Goal: Book appointment/travel/reservation

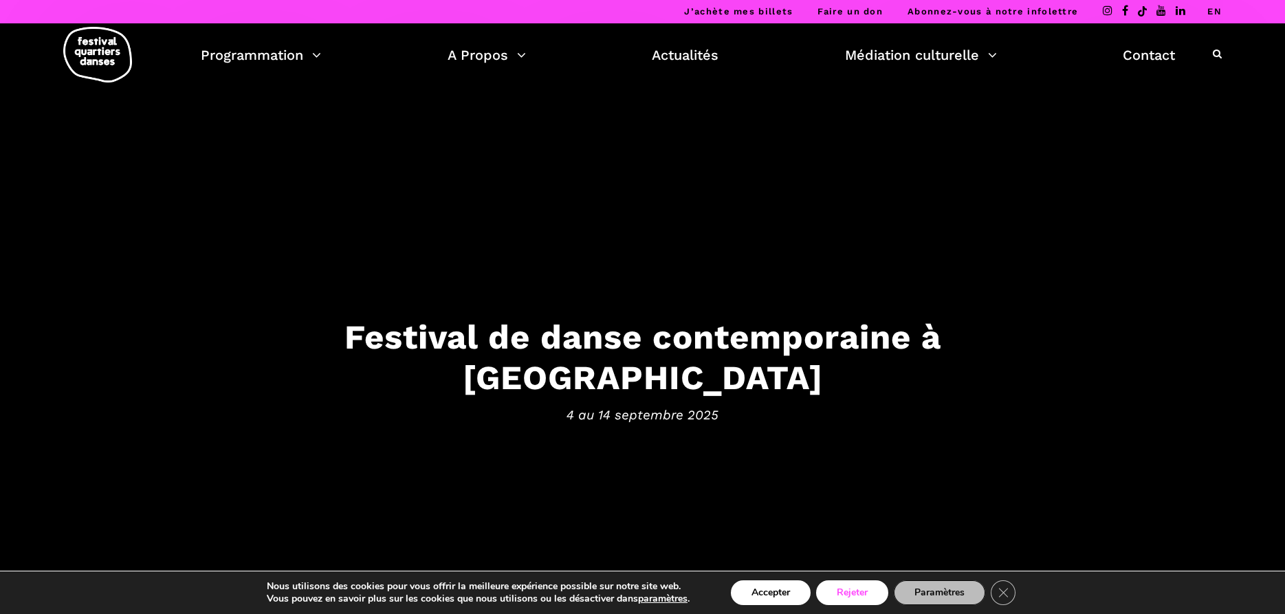
click at [874, 597] on button "Rejeter" at bounding box center [852, 592] width 72 height 25
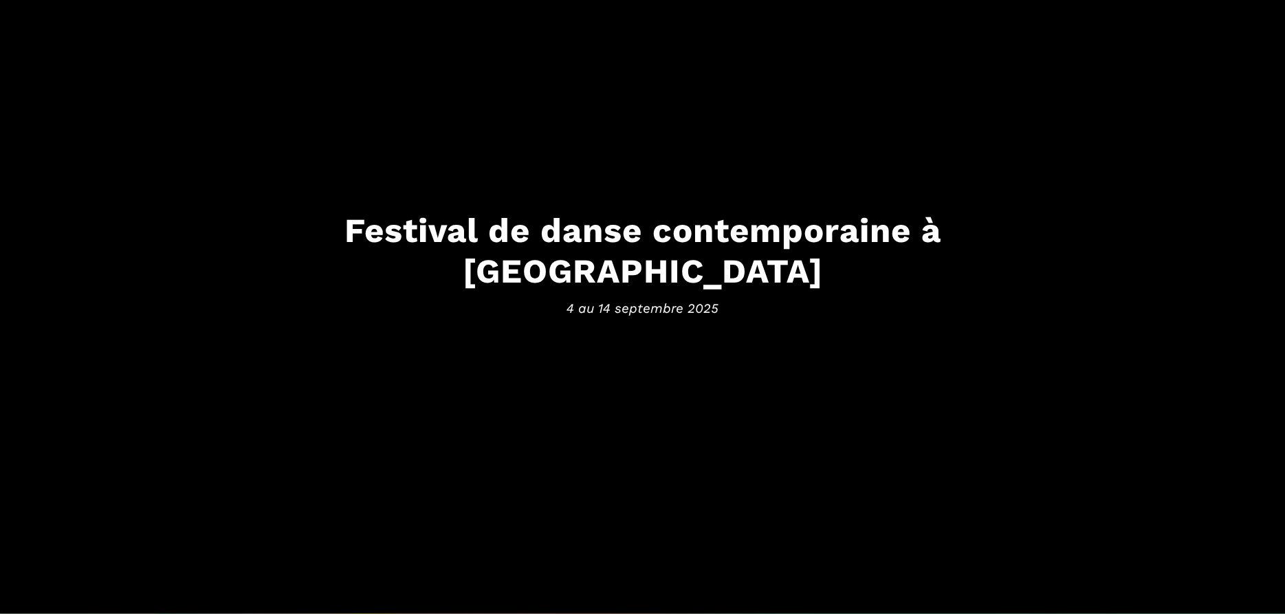
scroll to position [140, 0]
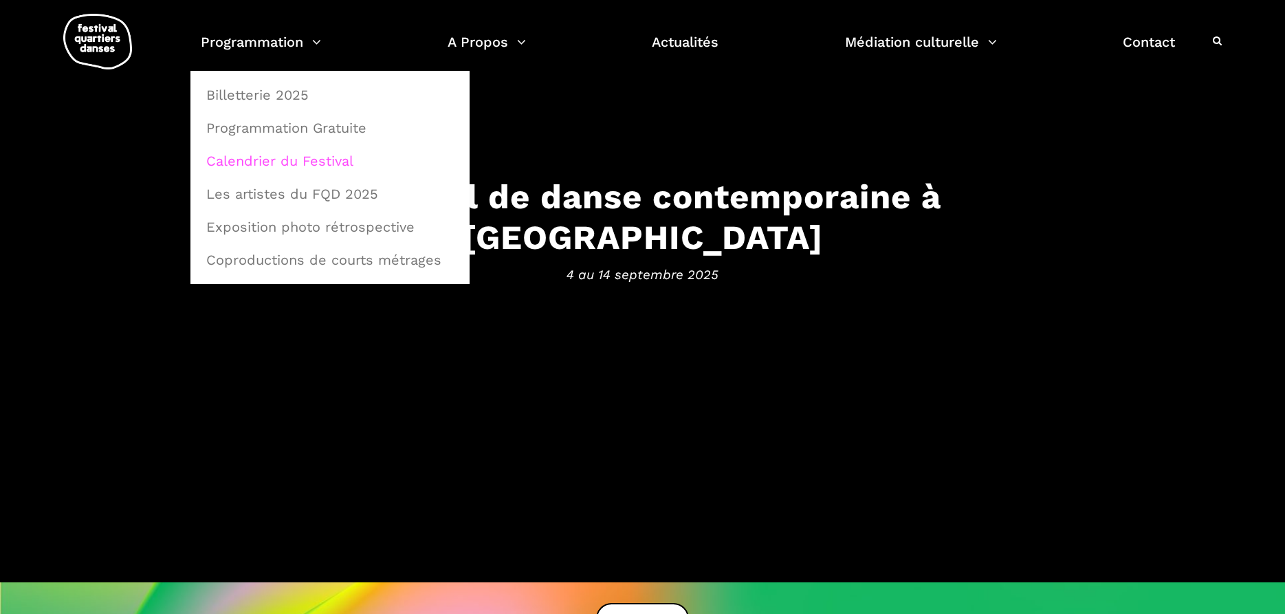
click at [254, 155] on link "Calendrier du Festival" at bounding box center [330, 161] width 264 height 32
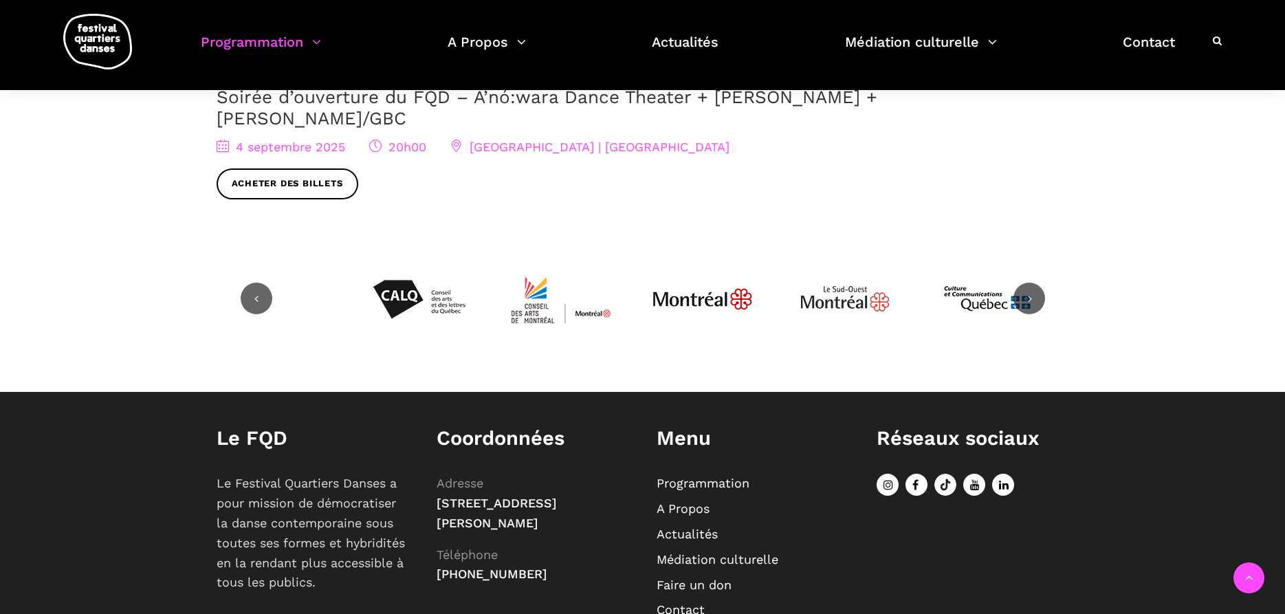
scroll to position [280, 0]
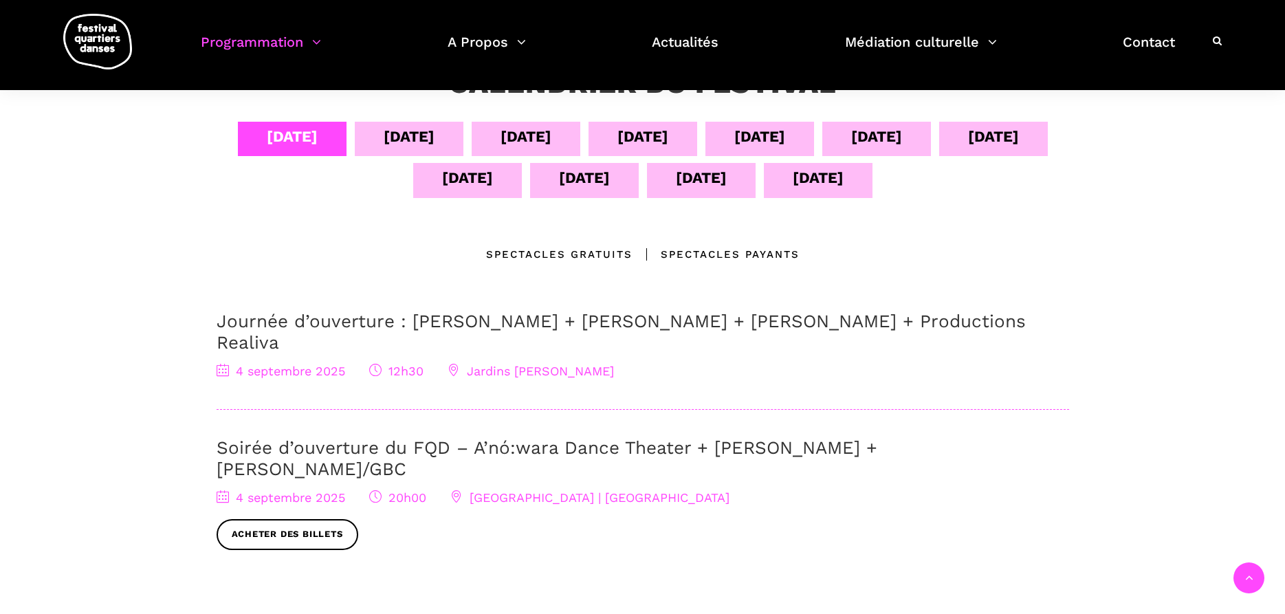
click at [404, 123] on div "05 sept" at bounding box center [409, 139] width 109 height 34
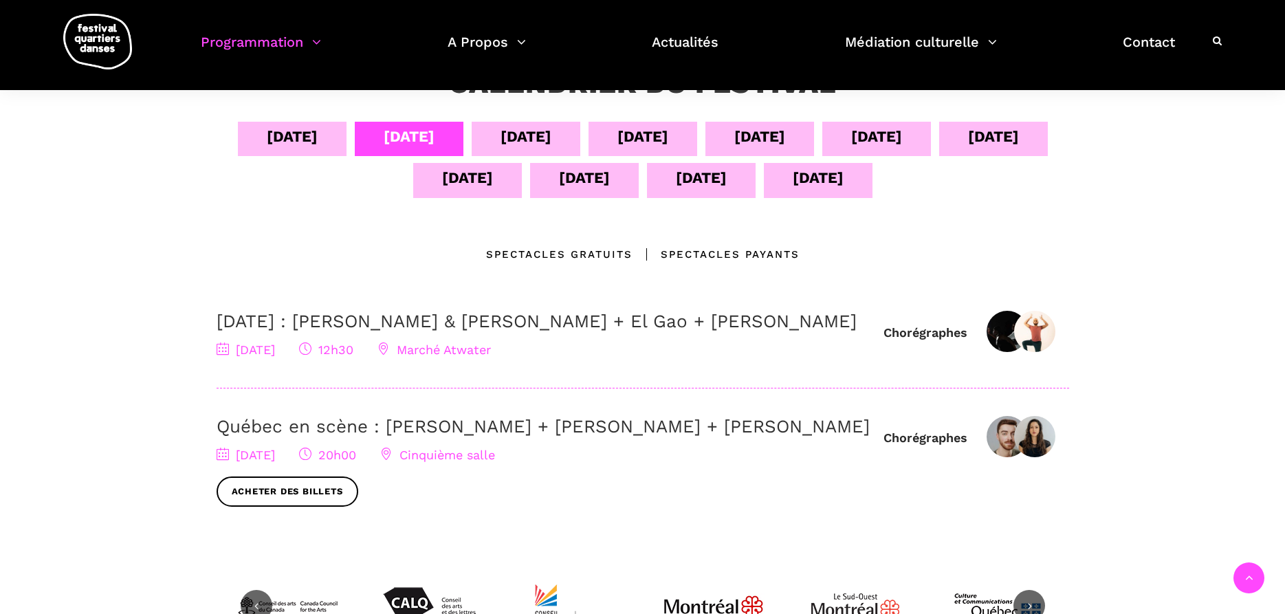
click at [541, 135] on div "06 sept" at bounding box center [525, 136] width 51 height 24
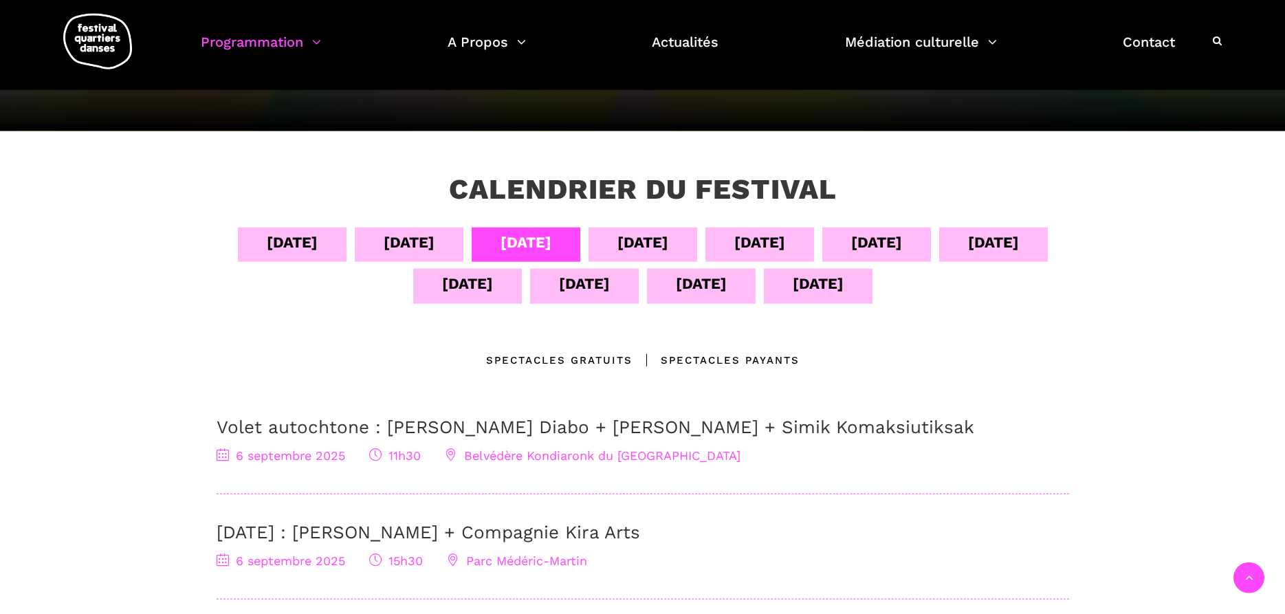
scroll to position [140, 0]
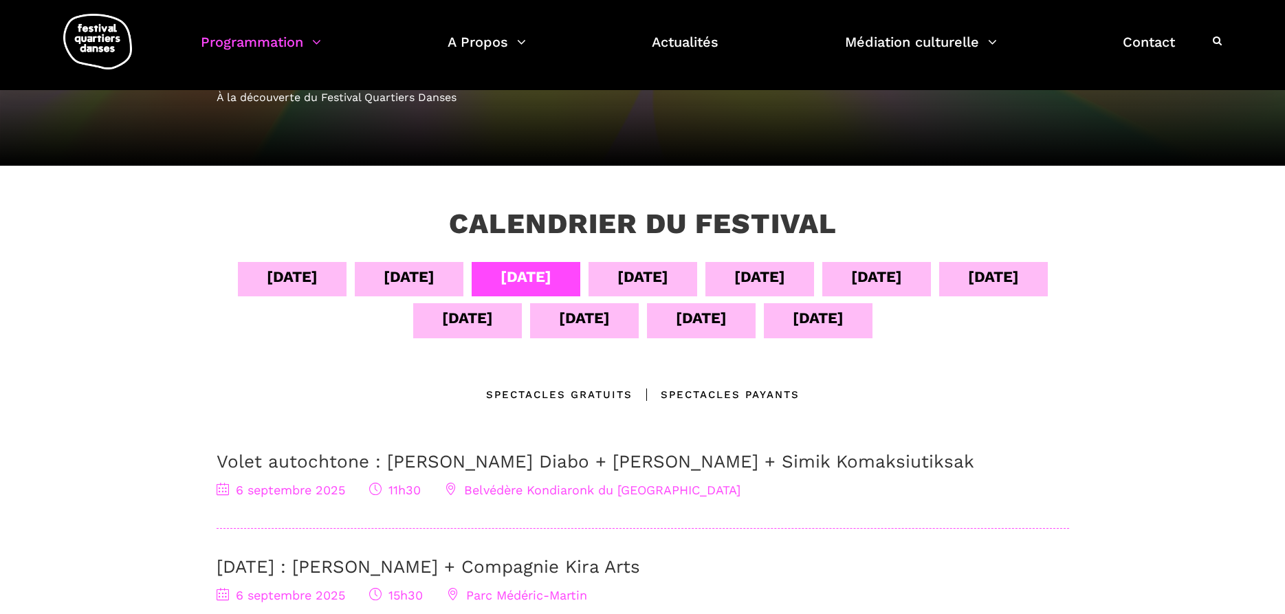
click at [657, 280] on div "07 sept" at bounding box center [642, 277] width 51 height 24
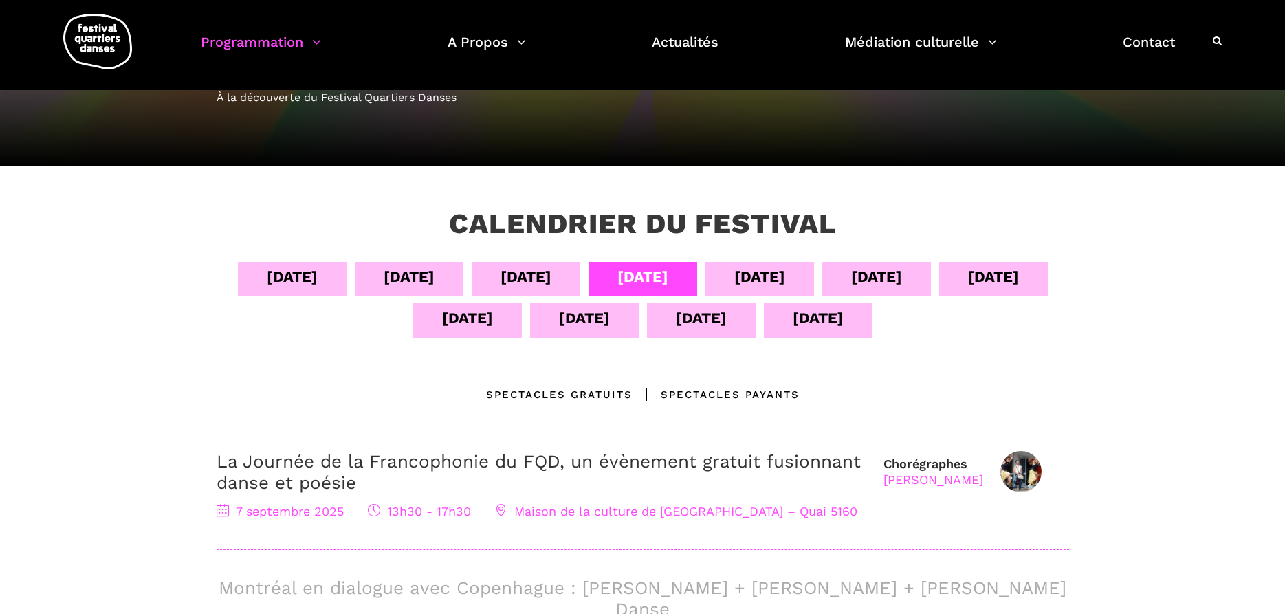
click at [776, 272] on div "08 sept" at bounding box center [759, 277] width 51 height 24
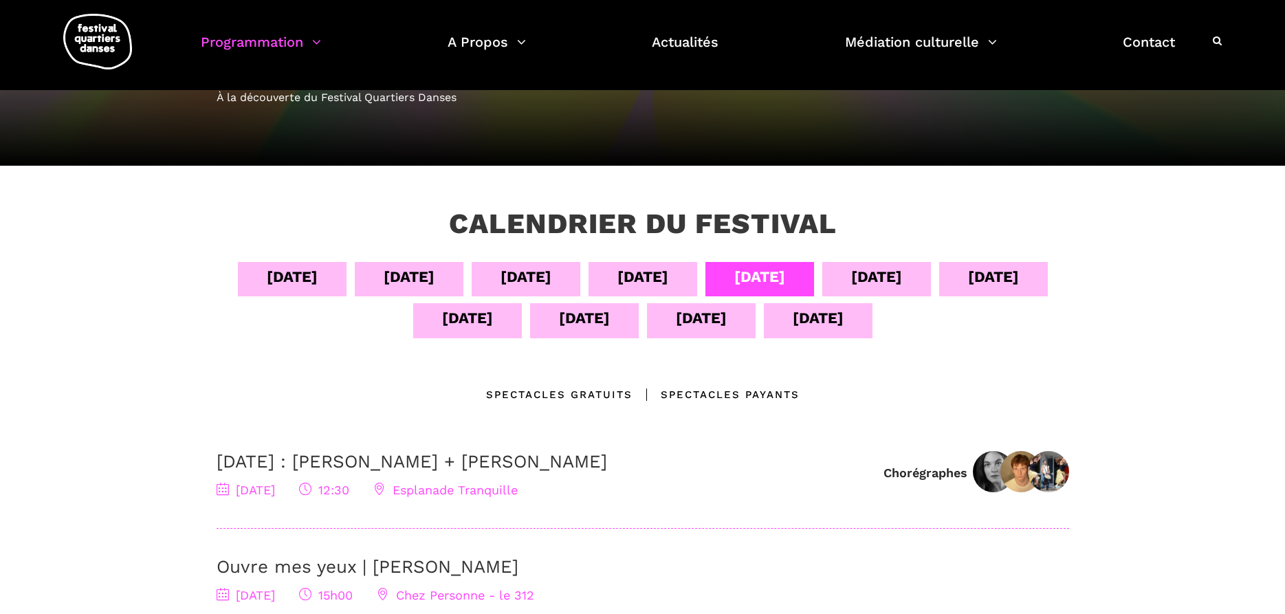
click at [899, 271] on div "09 sept" at bounding box center [876, 277] width 51 height 24
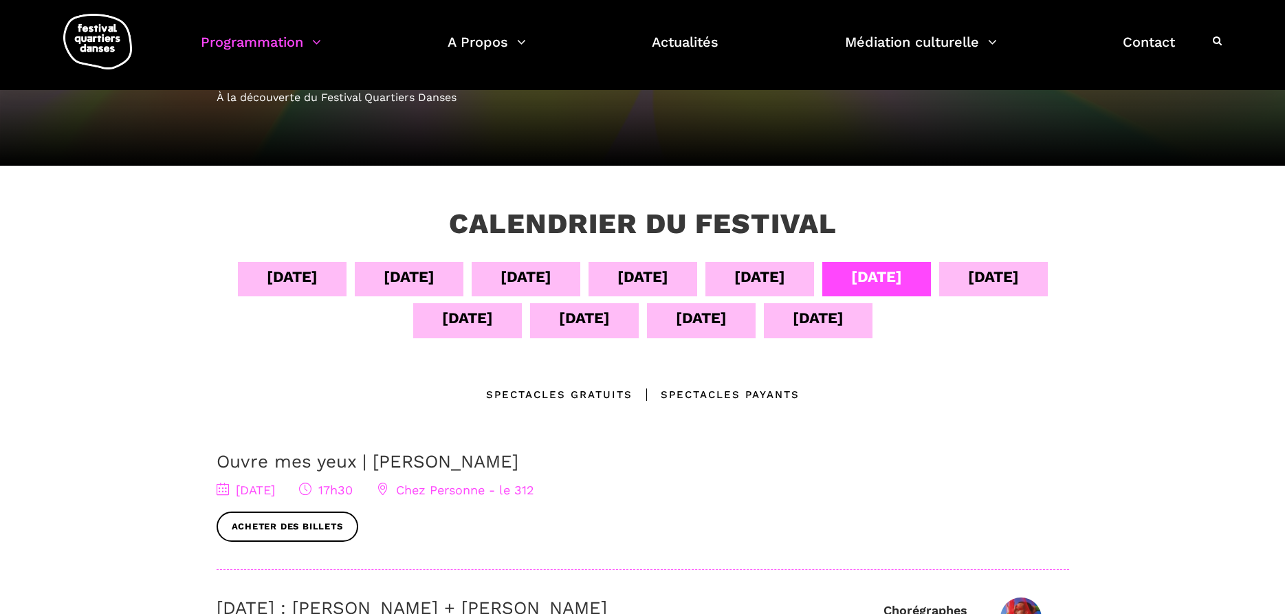
click at [1006, 267] on div "10 sept" at bounding box center [993, 277] width 51 height 24
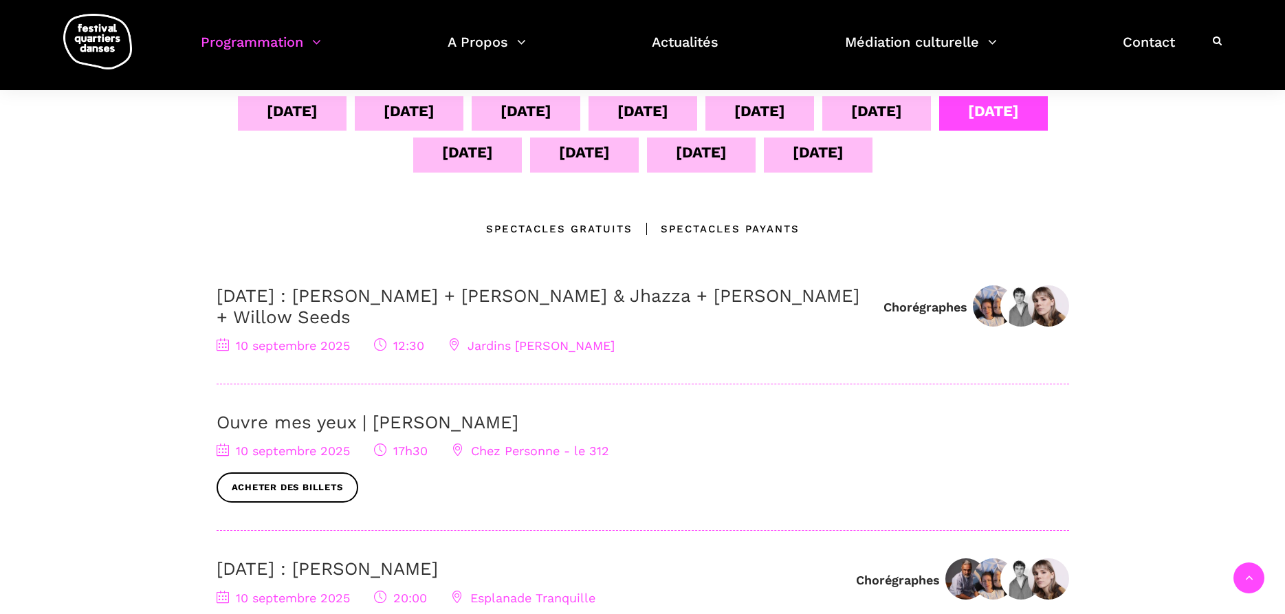
scroll to position [280, 0]
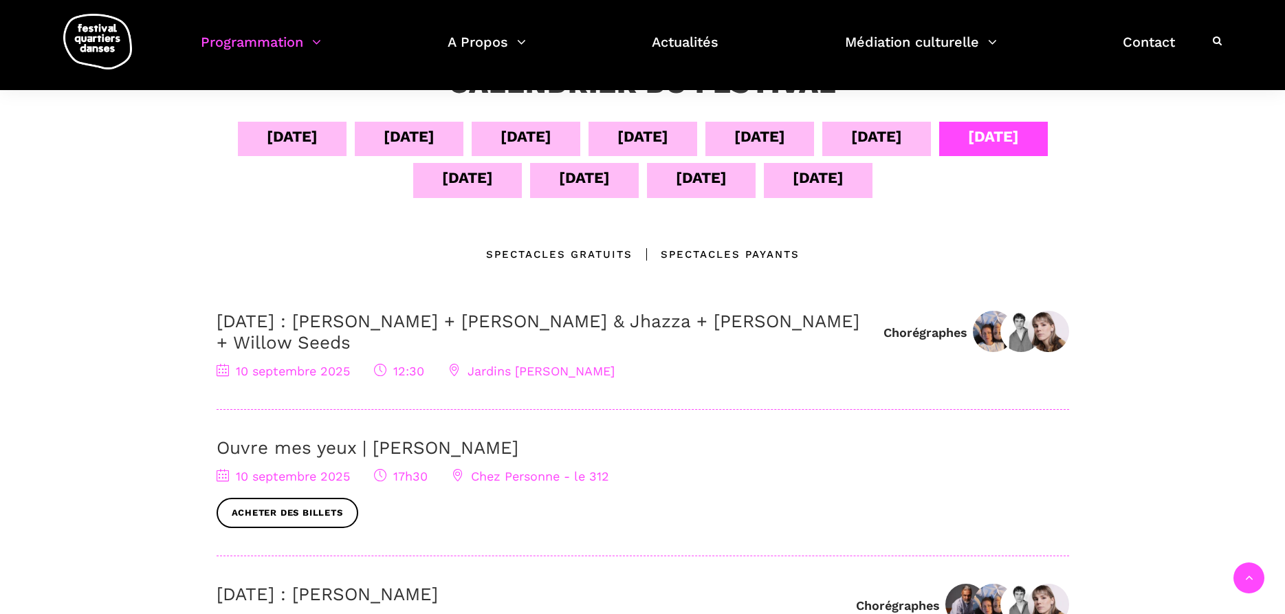
click at [468, 183] on div "11 sept" at bounding box center [467, 178] width 51 height 24
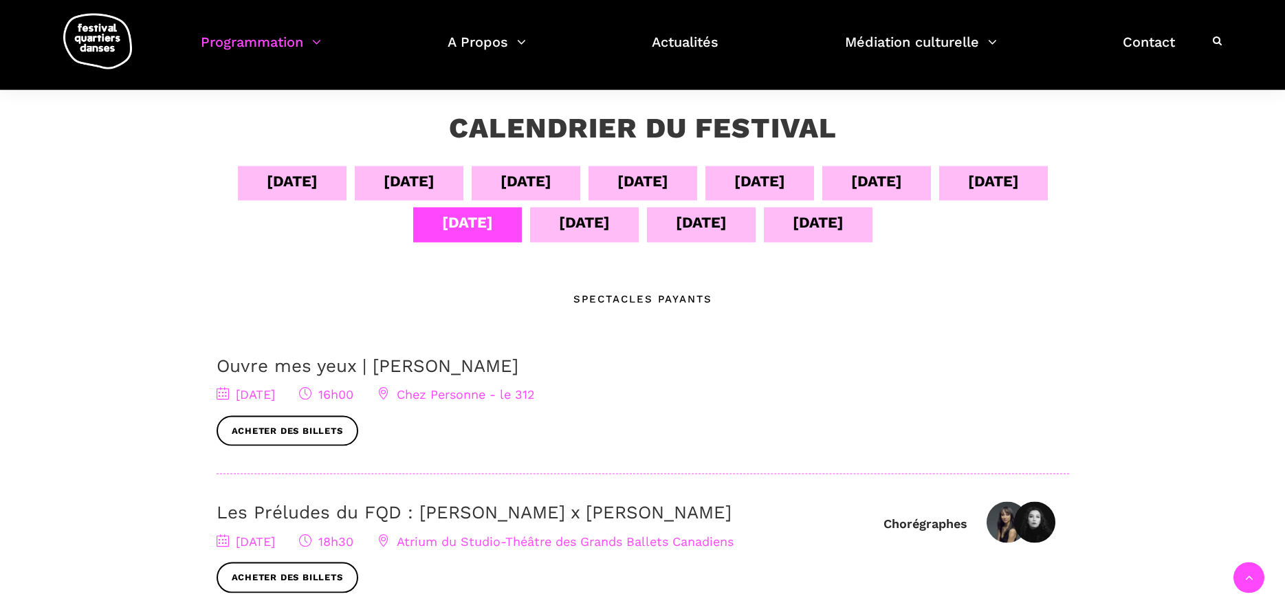
scroll to position [210, 0]
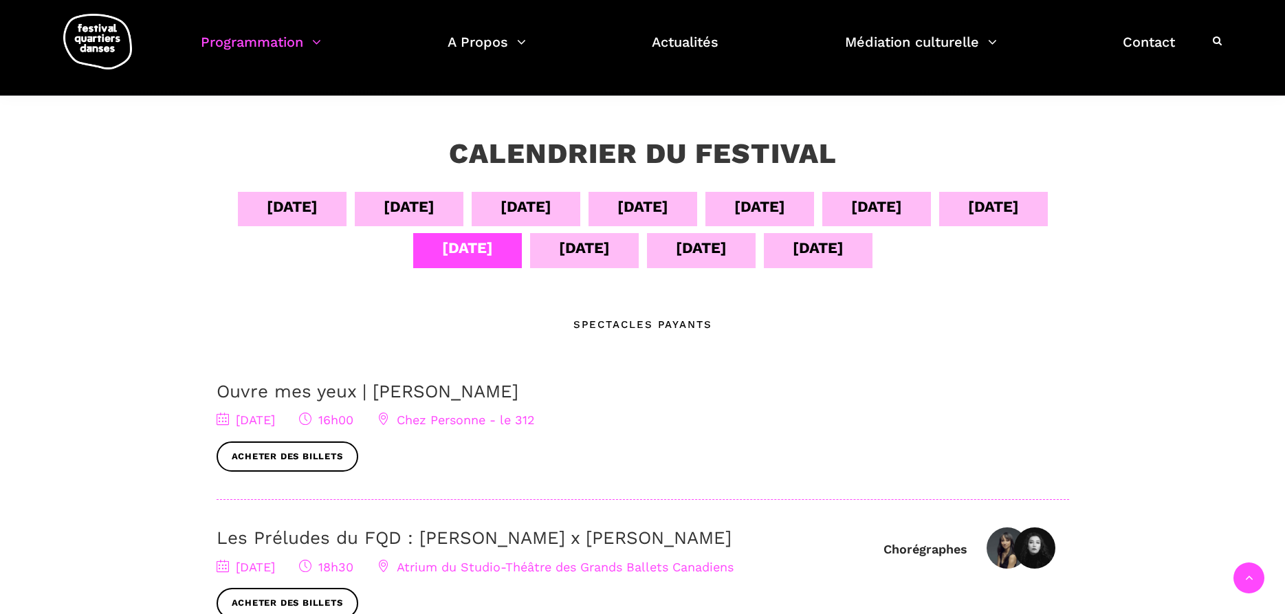
click at [578, 250] on div "12 sept" at bounding box center [584, 248] width 51 height 24
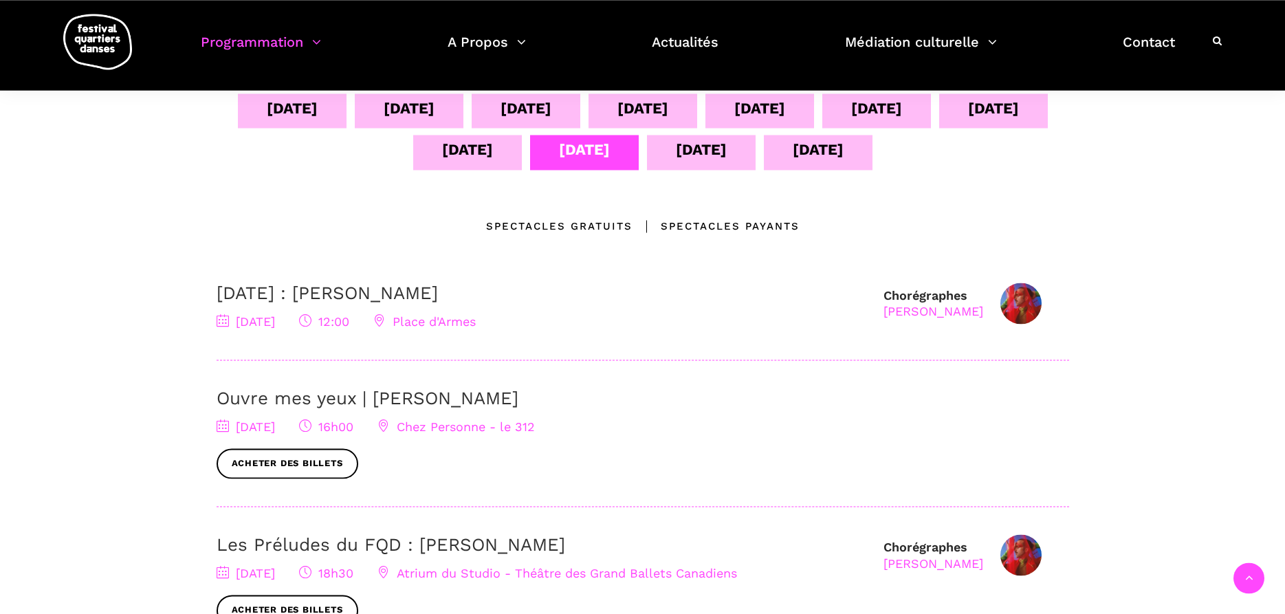
scroll to position [280, 0]
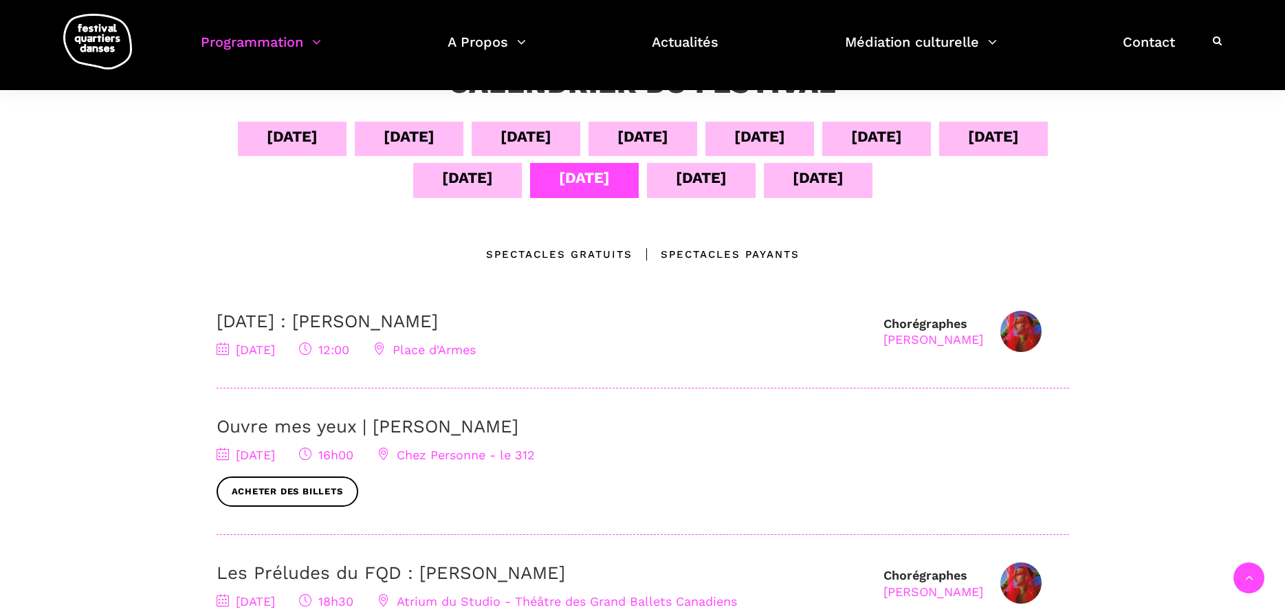
click at [700, 166] on div "13 sept" at bounding box center [701, 178] width 51 height 24
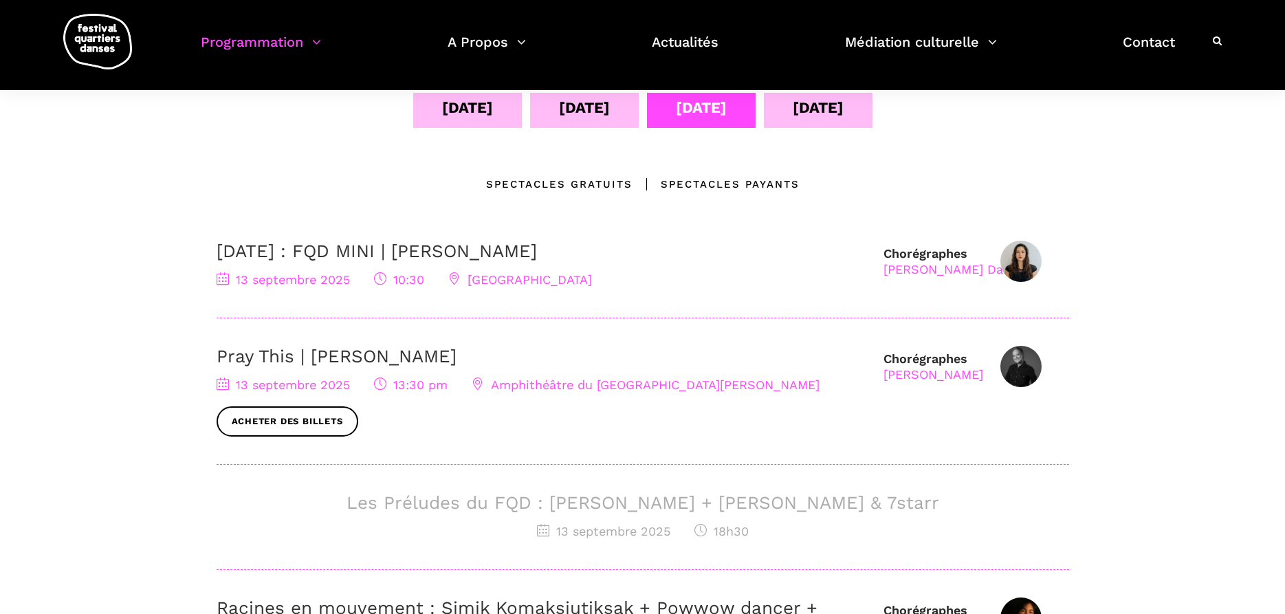
scroll to position [70, 0]
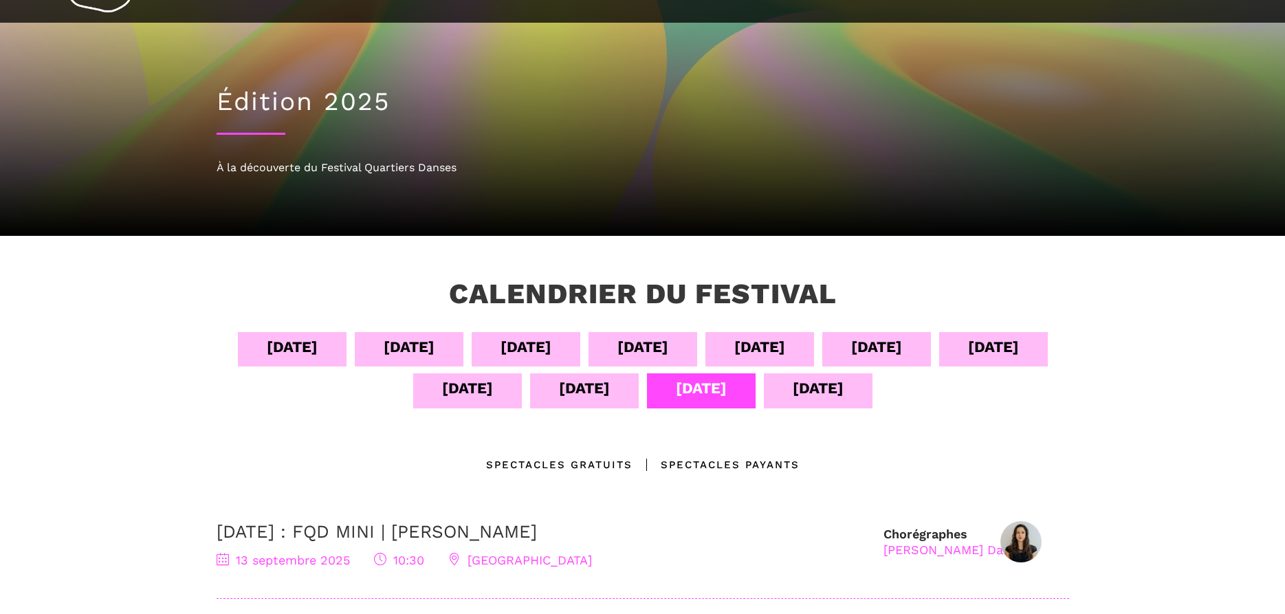
click at [811, 392] on div "14 sept" at bounding box center [818, 388] width 51 height 24
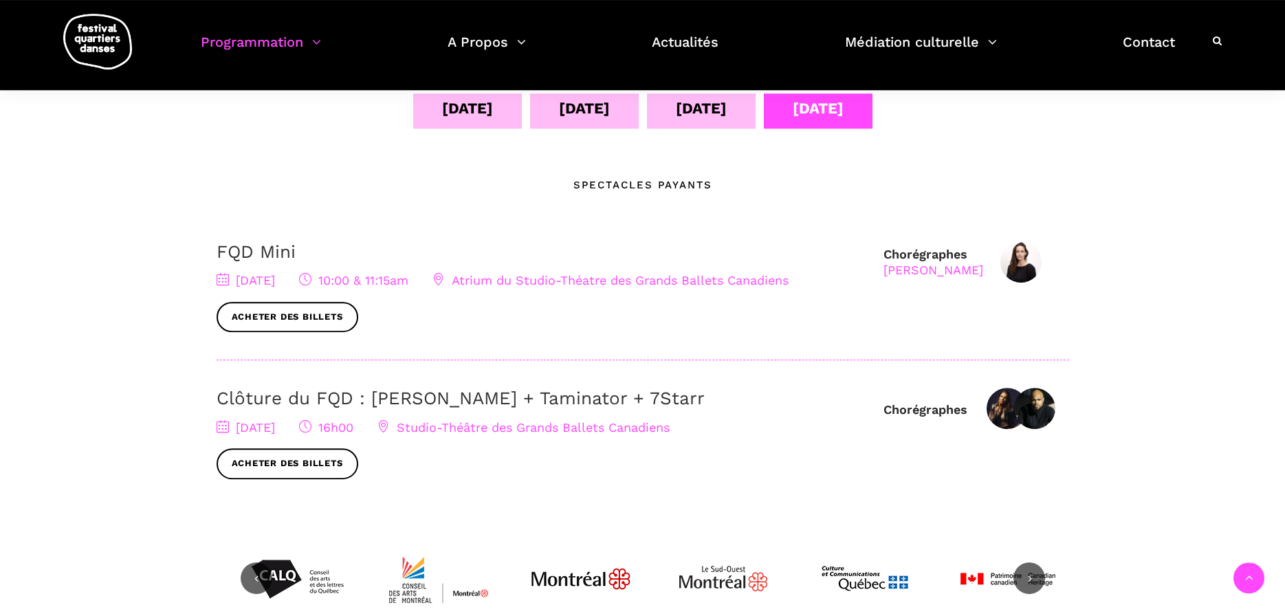
scroll to position [351, 0]
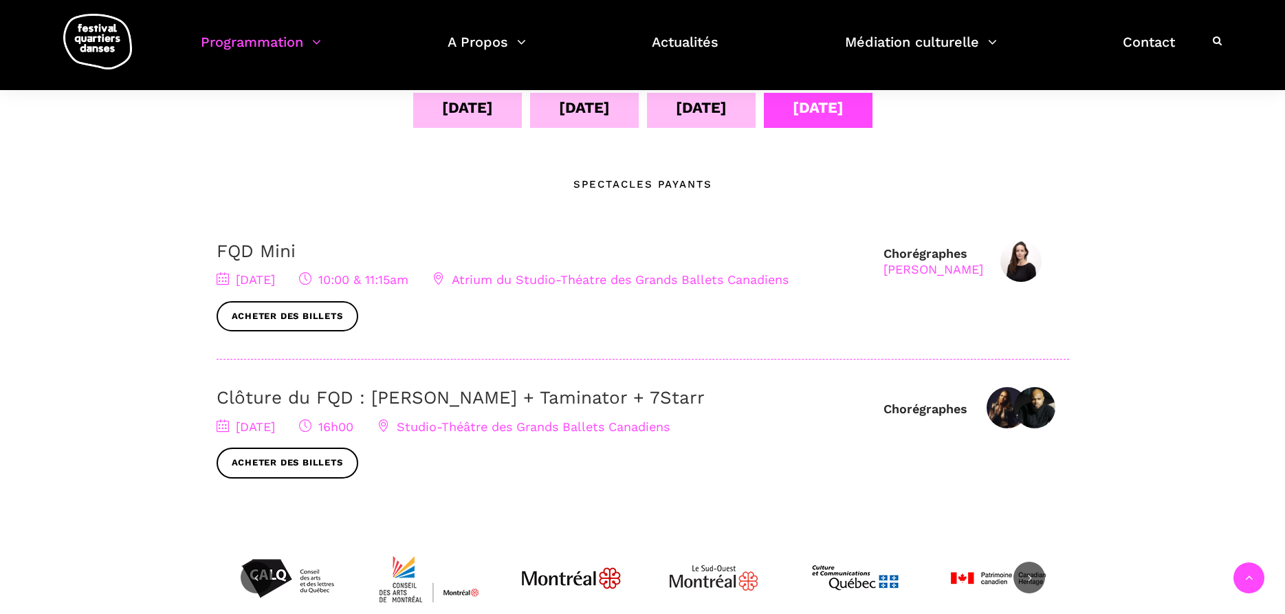
click at [382, 393] on link "Clôture du FQD : Lene Boel + Taminator + 7Starr" at bounding box center [461, 397] width 488 height 21
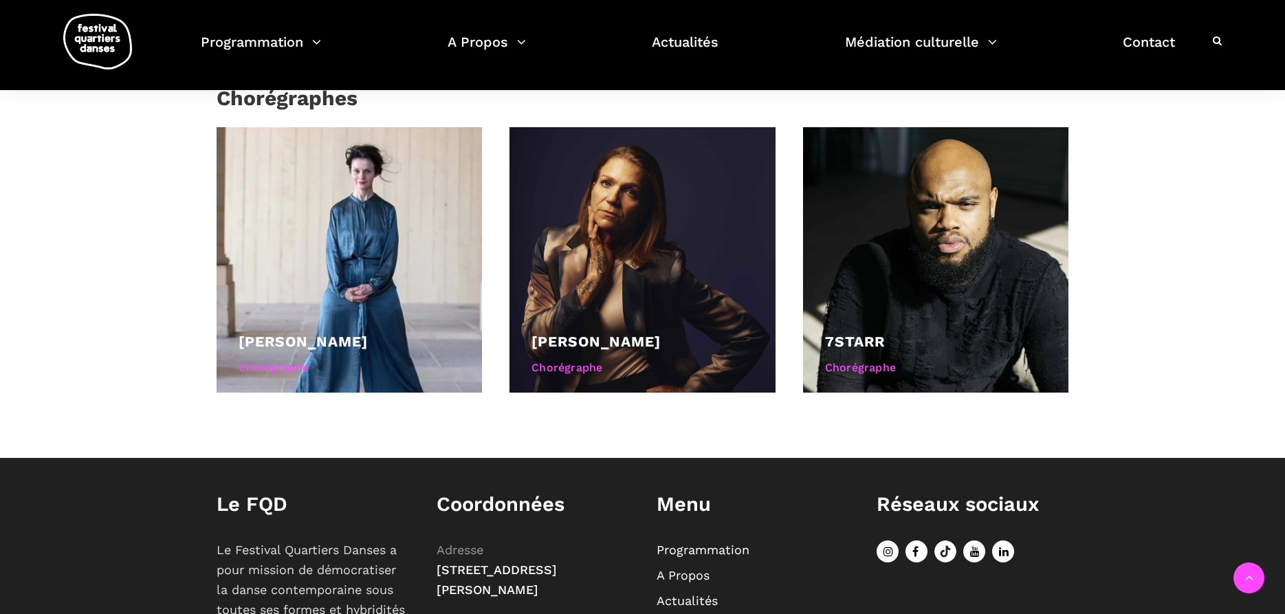
scroll to position [982, 0]
